Goal: Find specific fact

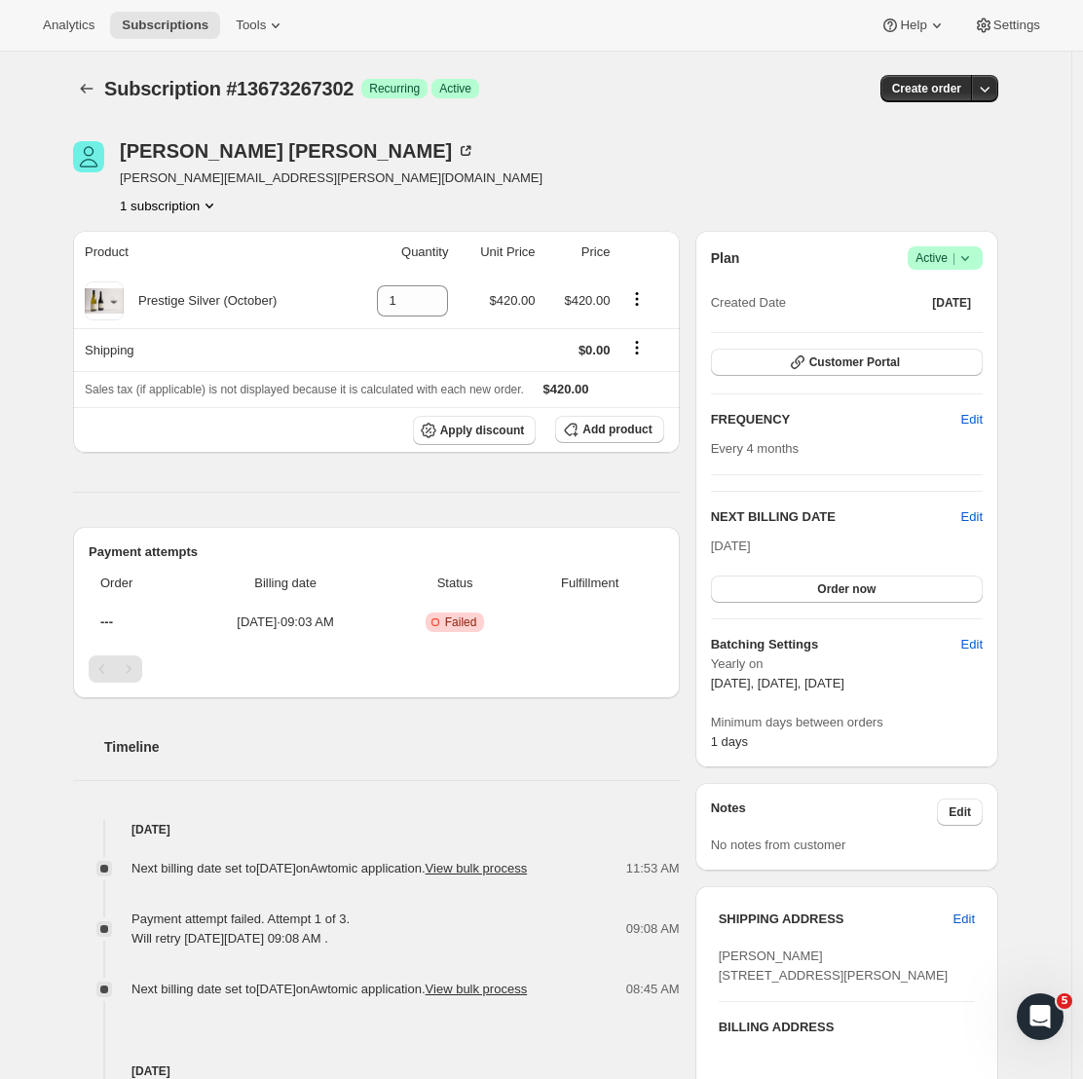
scroll to position [392, 0]
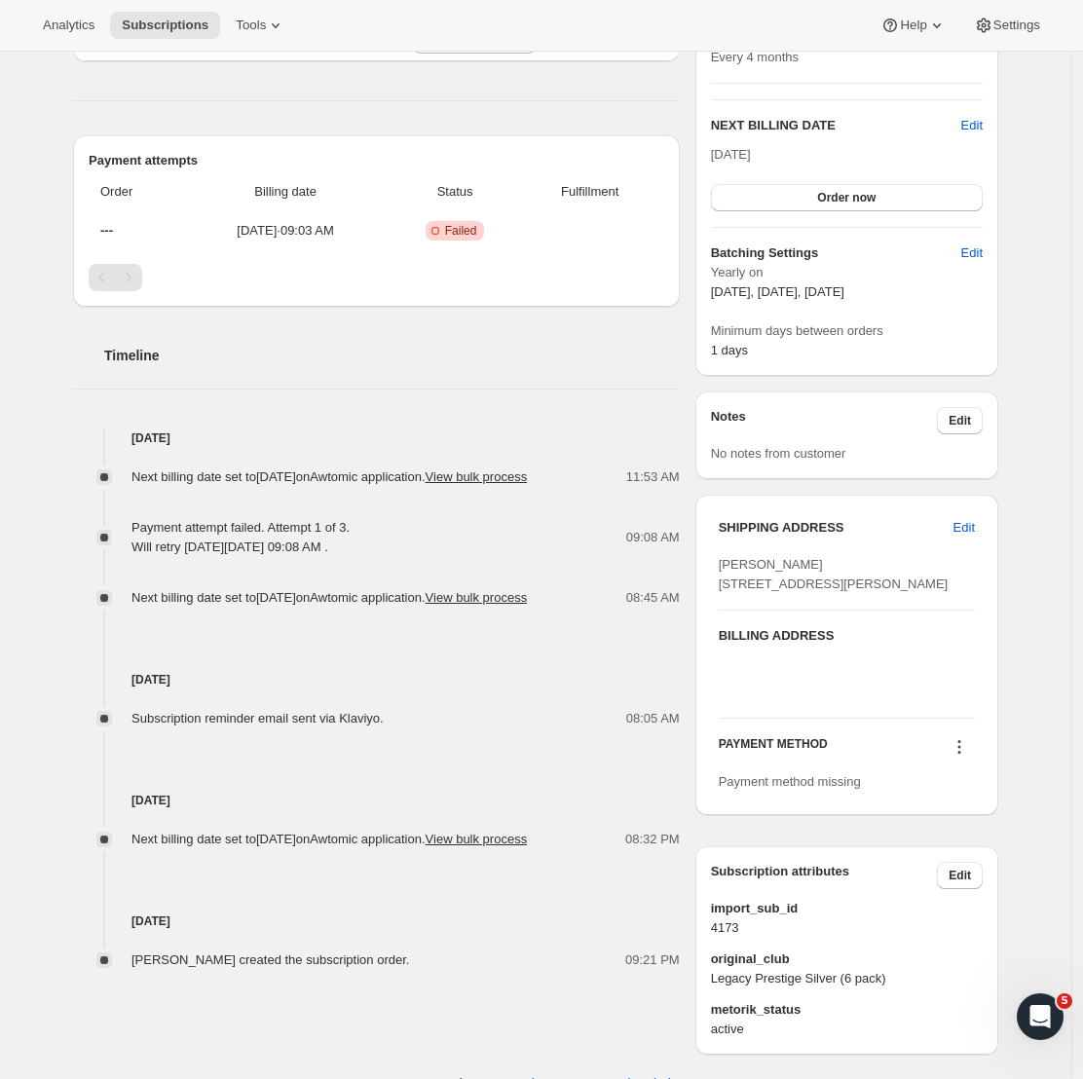
click at [821, 567] on span "[PERSON_NAME] [STREET_ADDRESS][PERSON_NAME]" at bounding box center [834, 574] width 230 height 34
drag, startPoint x: 828, startPoint y: 565, endPoint x: 718, endPoint y: 558, distance: 110.3
click at [718, 558] on div "SHIPPING ADDRESS Edit [PERSON_NAME] [STREET_ADDRESS][PERSON_NAME] BILLING ADDRE…" at bounding box center [846, 655] width 303 height 320
click at [719, 557] on div "SHIPPING ADDRESS Edit [PERSON_NAME] [STREET_ADDRESS][PERSON_NAME] BILLING ADDRE…" at bounding box center [846, 655] width 303 height 320
click at [731, 558] on span "[PERSON_NAME] [STREET_ADDRESS][PERSON_NAME]" at bounding box center [834, 574] width 230 height 34
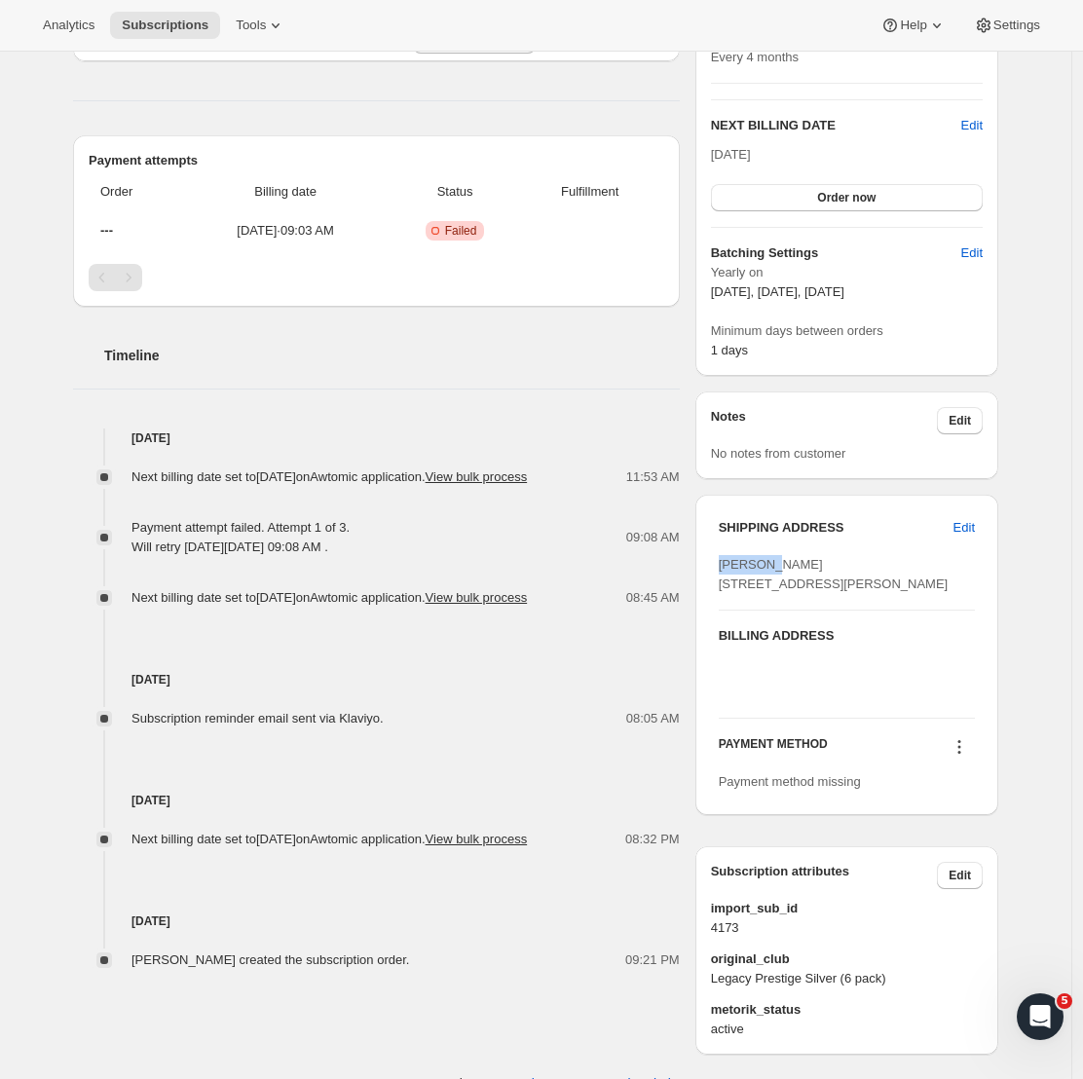
click at [733, 559] on span "[PERSON_NAME] [STREET_ADDRESS][PERSON_NAME]" at bounding box center [834, 574] width 230 height 34
copy span "[PERSON_NAME]"
click at [838, 566] on div "[PERSON_NAME] [STREET_ADDRESS][PERSON_NAME]" at bounding box center [847, 574] width 256 height 39
drag, startPoint x: 842, startPoint y: 566, endPoint x: 779, endPoint y: 566, distance: 62.3
click at [779, 566] on div "[PERSON_NAME] [STREET_ADDRESS][PERSON_NAME]" at bounding box center [847, 574] width 256 height 39
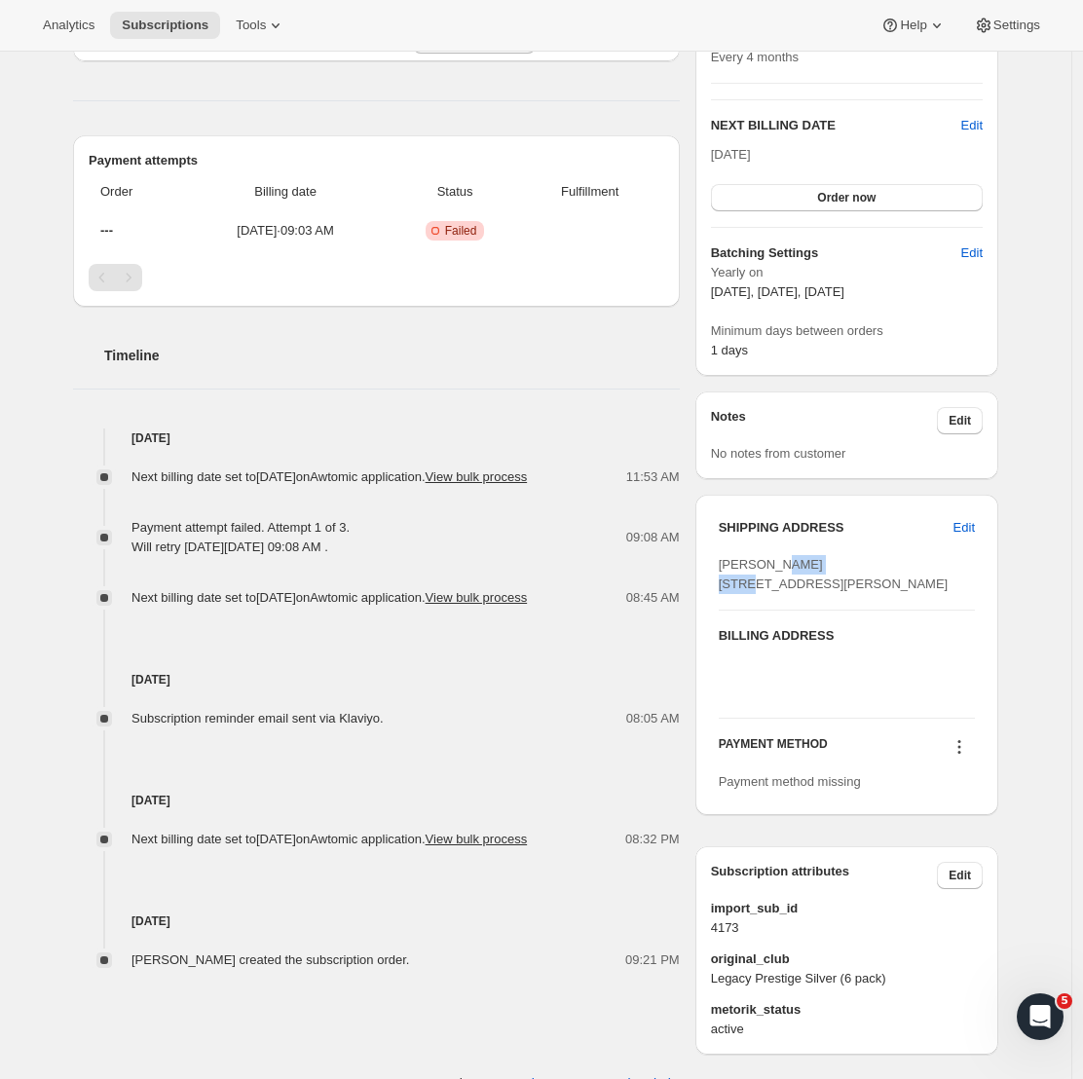
copy span "[PERSON_NAME]"
drag, startPoint x: 724, startPoint y: 585, endPoint x: 832, endPoint y: 588, distance: 108.2
click at [832, 588] on div "[PERSON_NAME] [STREET_ADDRESS][PERSON_NAME]" at bounding box center [847, 574] width 256 height 39
copy span "[STREET_ADDRESS]"
drag, startPoint x: 728, startPoint y: 601, endPoint x: 823, endPoint y: 610, distance: 95.9
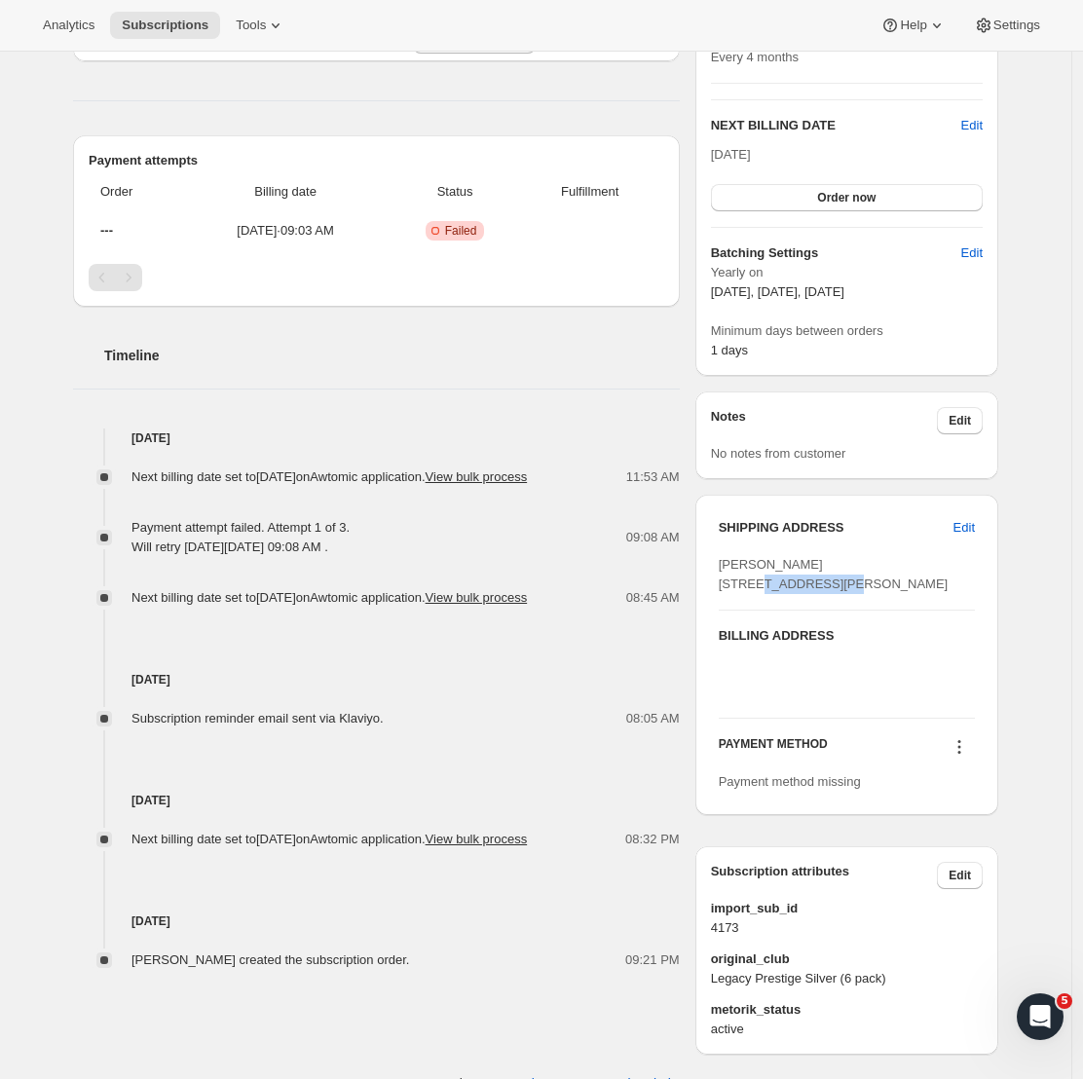
click at [823, 594] on div "[PERSON_NAME] [STREET_ADDRESS][PERSON_NAME]" at bounding box center [847, 574] width 256 height 39
copy span "[GEOGRAPHIC_DATA]"
click at [875, 591] on span "[PERSON_NAME] [STREET_ADDRESS][PERSON_NAME]" at bounding box center [834, 574] width 230 height 34
copy span "4130"
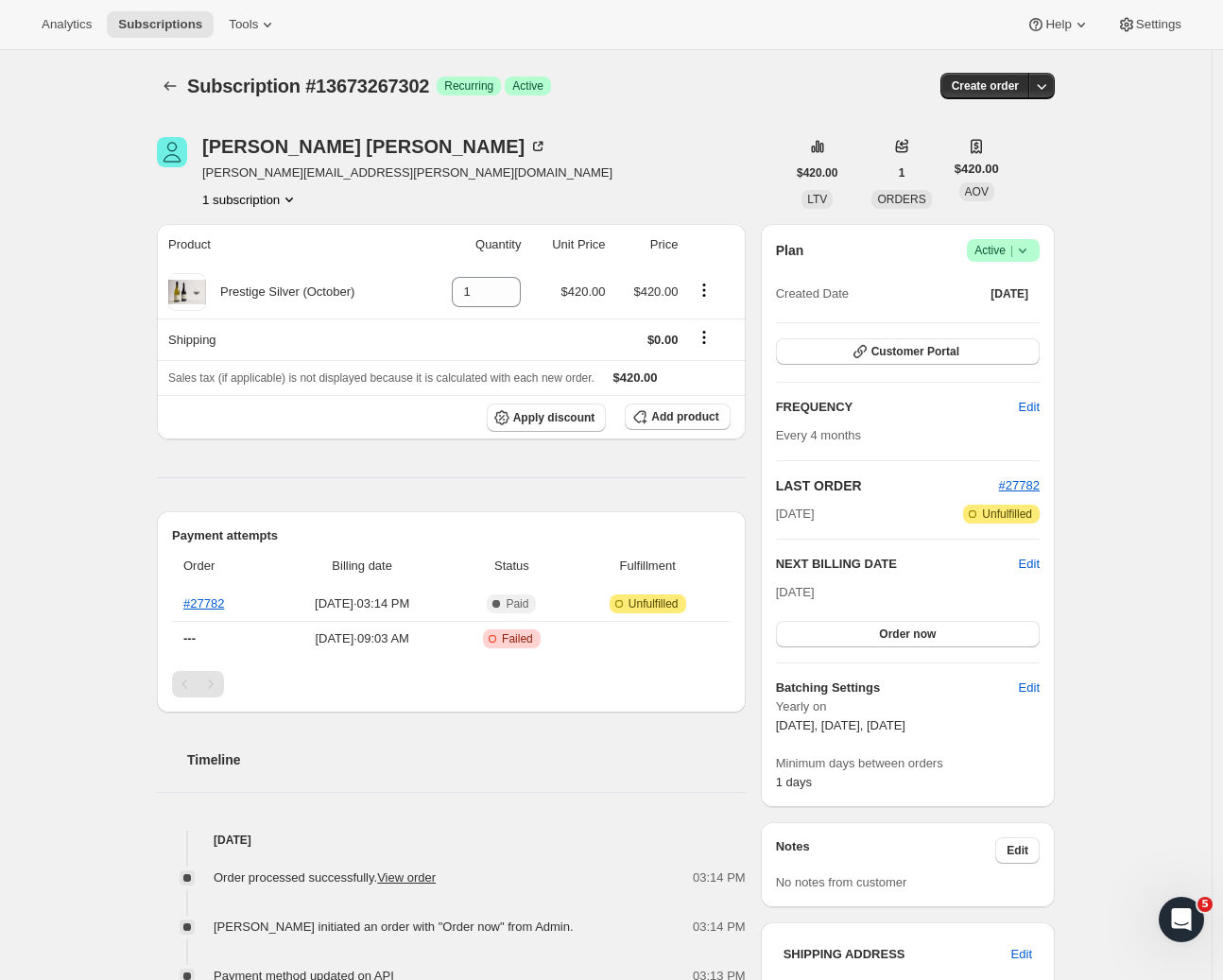
click at [1180, 113] on div "Subscription #13673267302. This page is ready Subscription #13673267302 Success…" at bounding box center [606, 805] width 1212 height 1510
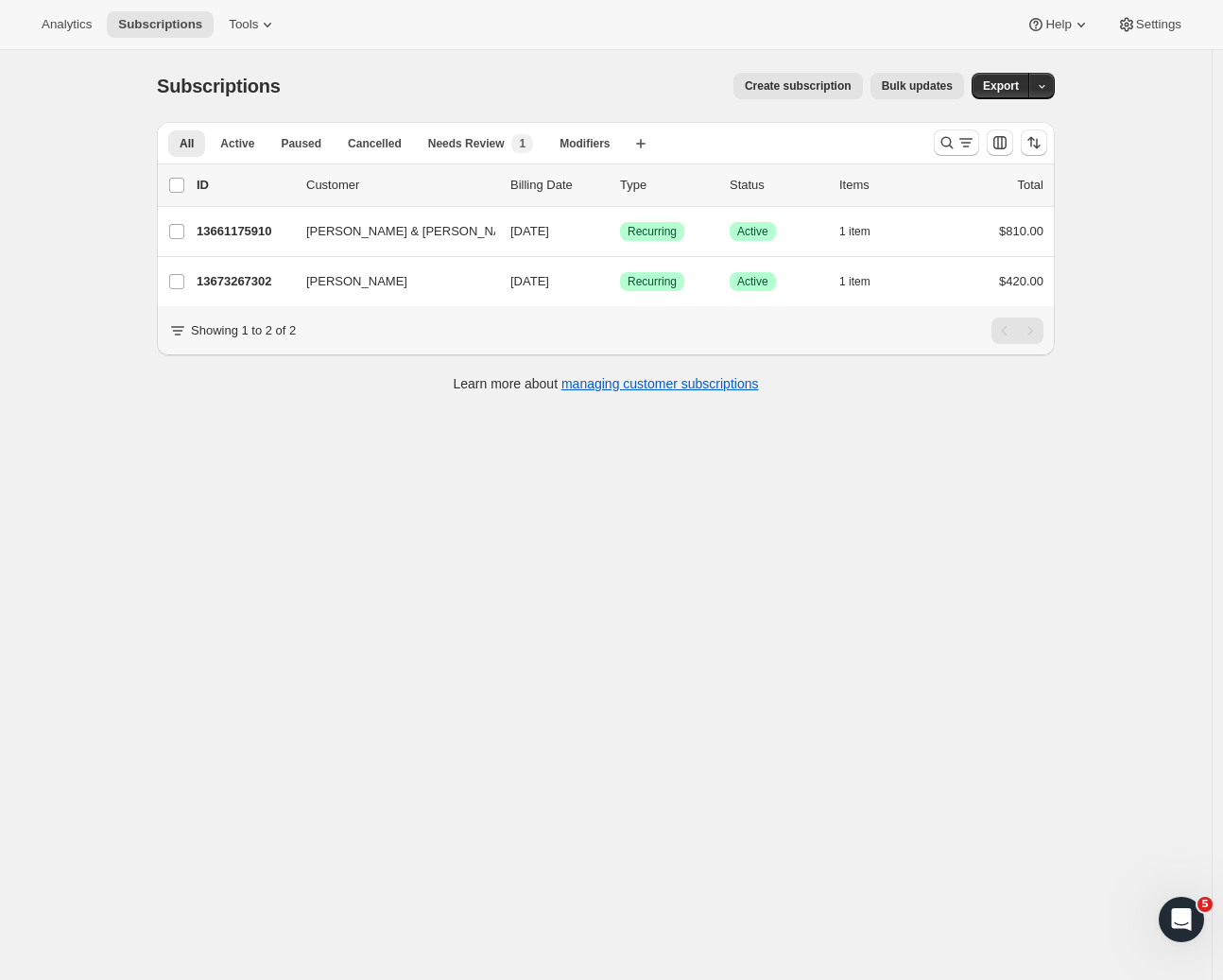
click at [560, 643] on div "Subscriptions. This page is ready Subscriptions Create subscription Bulk update…" at bounding box center [606, 540] width 1212 height 980
